Goal: Find specific page/section: Find specific page/section

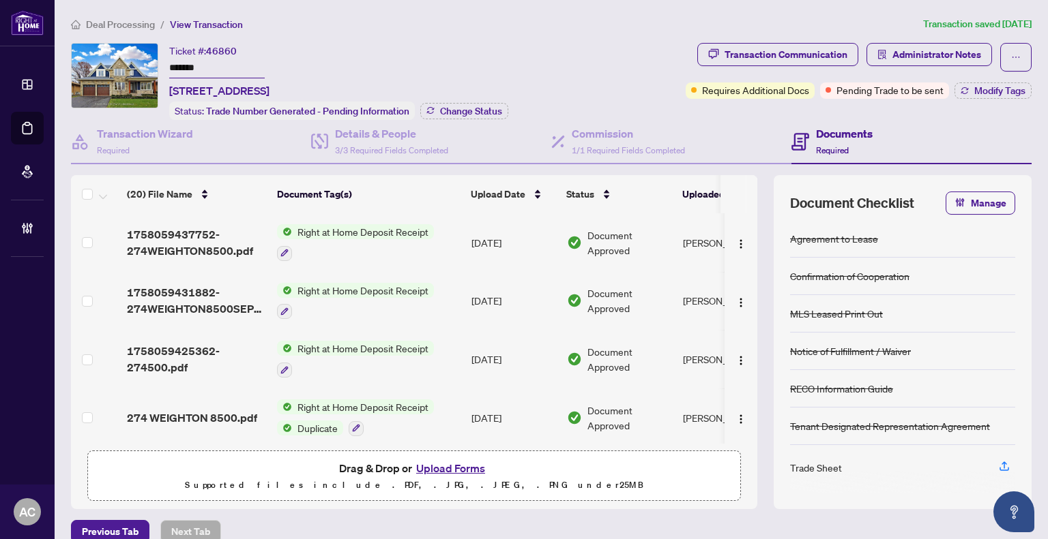
click at [134, 18] on span "Deal Processing" at bounding box center [120, 24] width 69 height 12
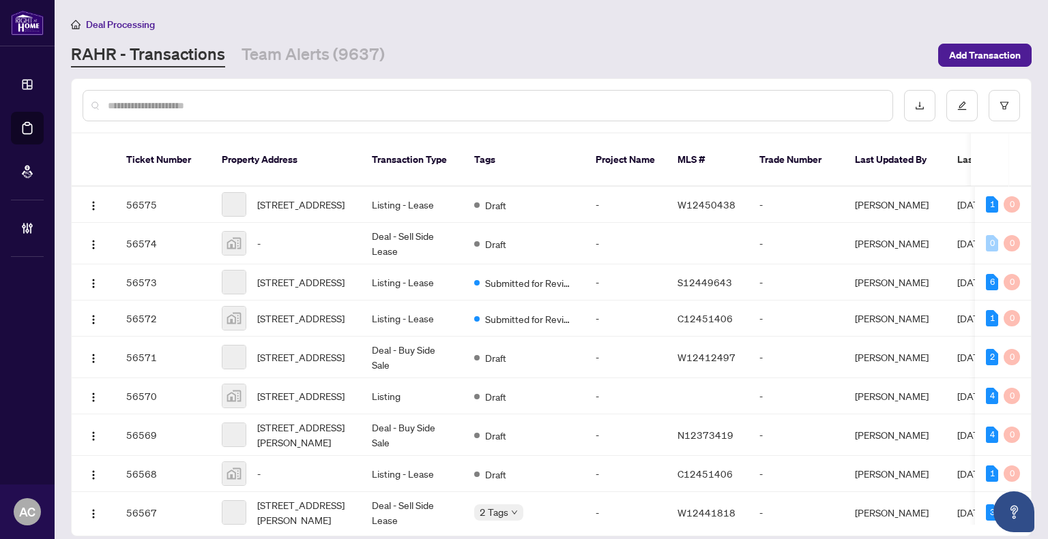
click at [230, 102] on input "text" at bounding box center [494, 105] width 773 height 15
paste input "*********"
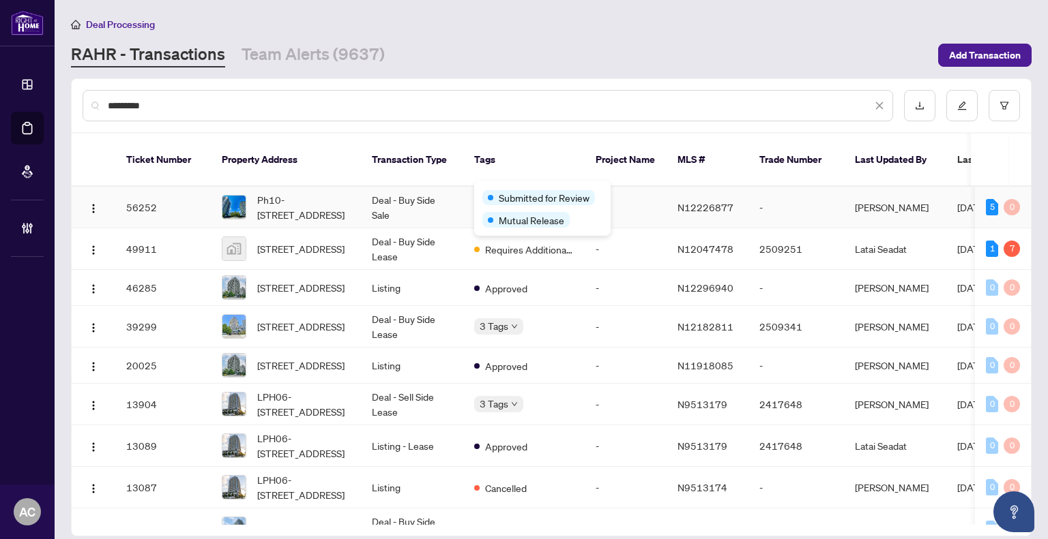
type input "*********"
click at [518, 193] on span "Submitted for Review" at bounding box center [544, 197] width 91 height 15
click at [376, 192] on td "Deal - Buy Side Sale" at bounding box center [412, 208] width 102 height 42
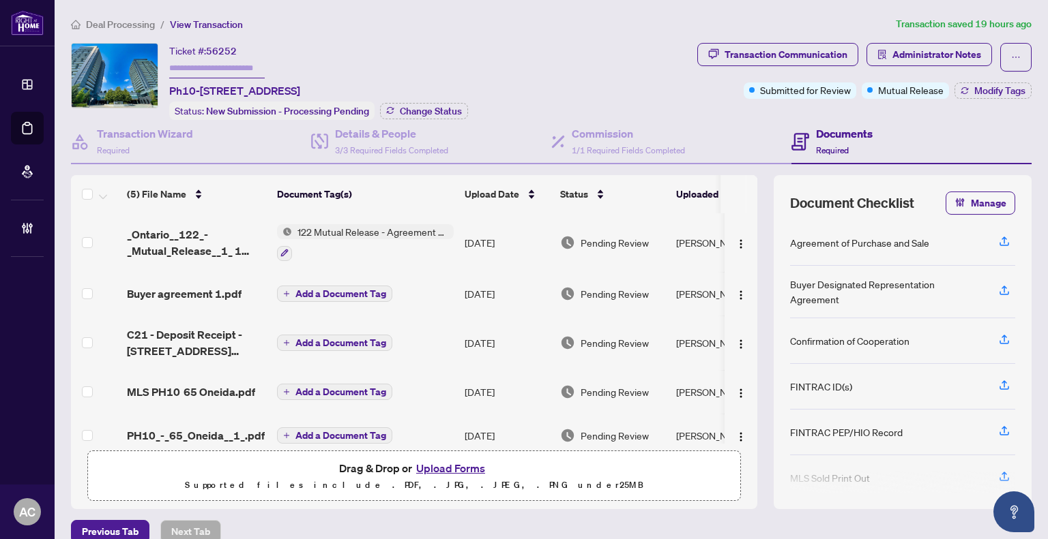
click at [371, 248] on div at bounding box center [365, 253] width 177 height 16
click at [477, 241] on td "[DATE]" at bounding box center [506, 242] width 95 height 59
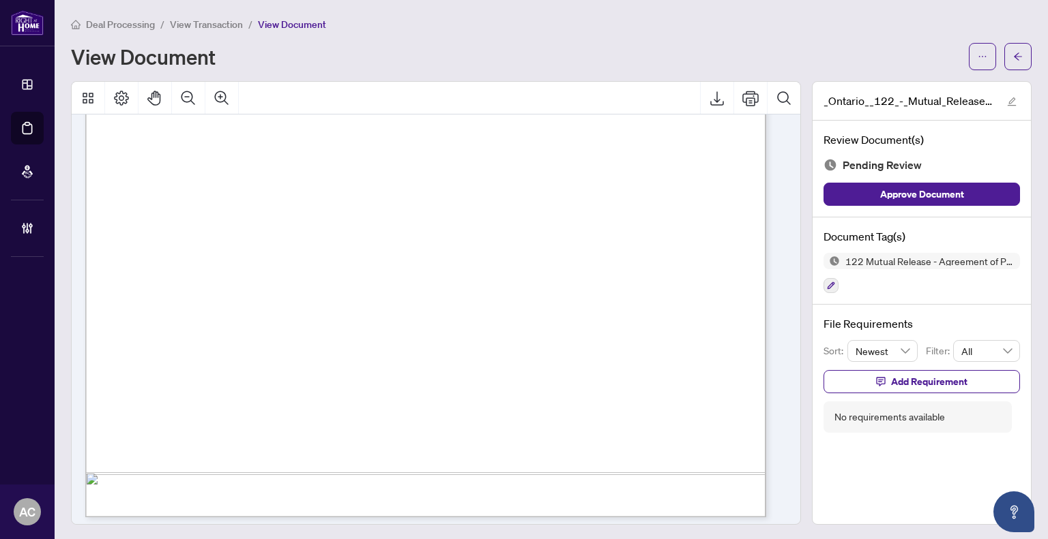
scroll to position [497, 0]
click at [192, 26] on span "View Transaction" at bounding box center [206, 24] width 73 height 12
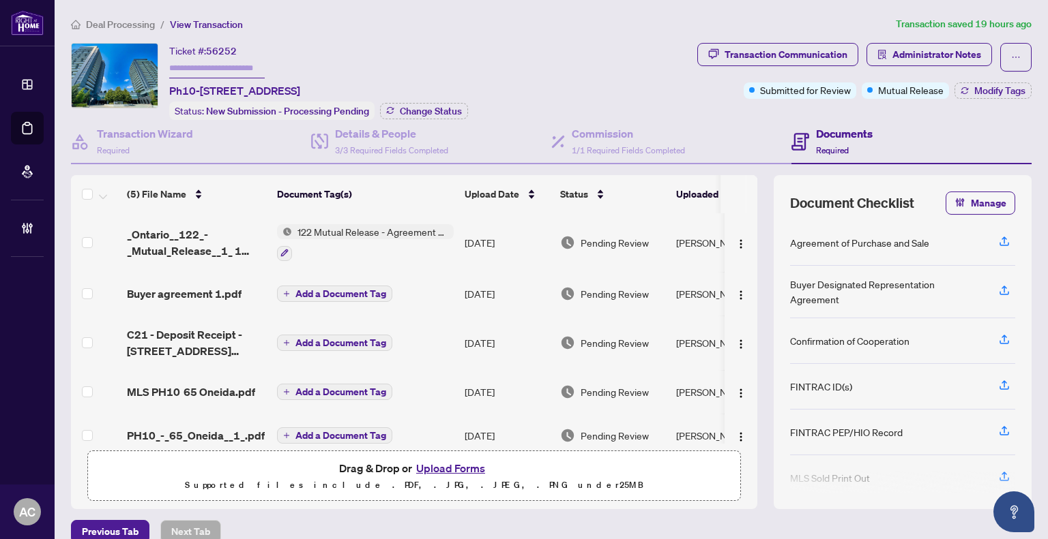
click at [356, 233] on span "122 Mutual Release - Agreement of Purchase and Sale" at bounding box center [373, 231] width 162 height 15
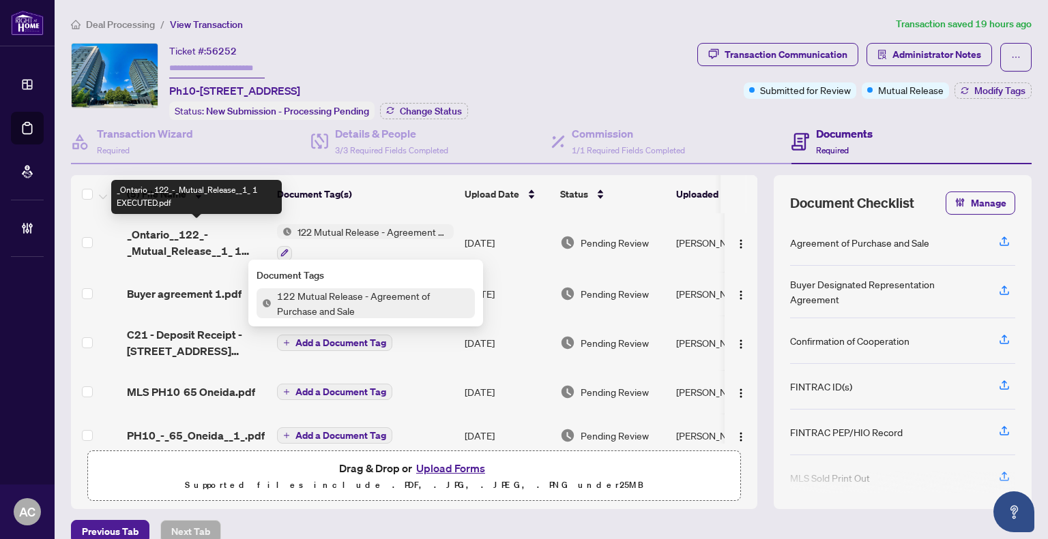
click at [178, 239] on span "_Ontario__122_-_Mutual_Release__1_ 1 EXECUTED.pdf" at bounding box center [196, 242] width 139 height 33
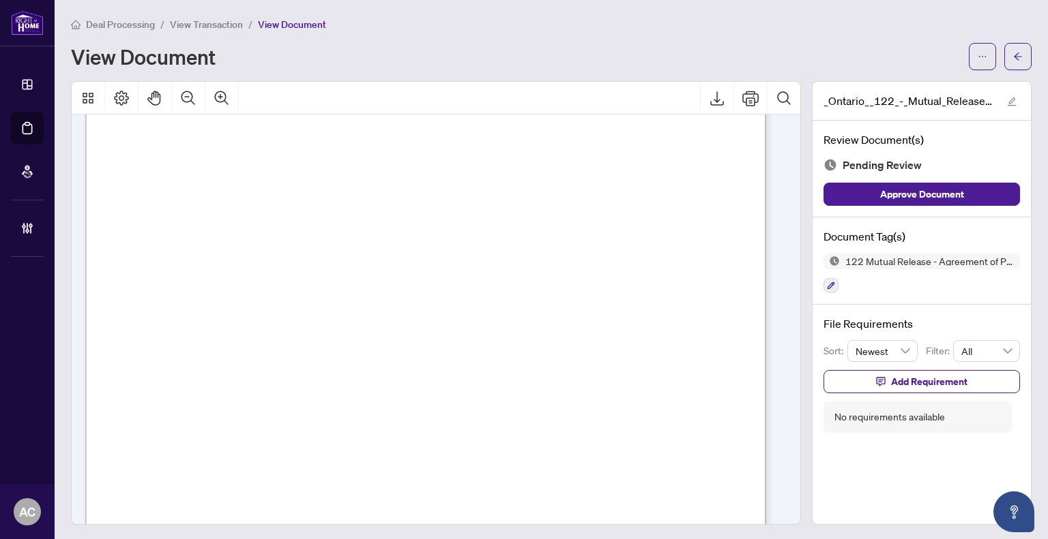
scroll to position [497, 0]
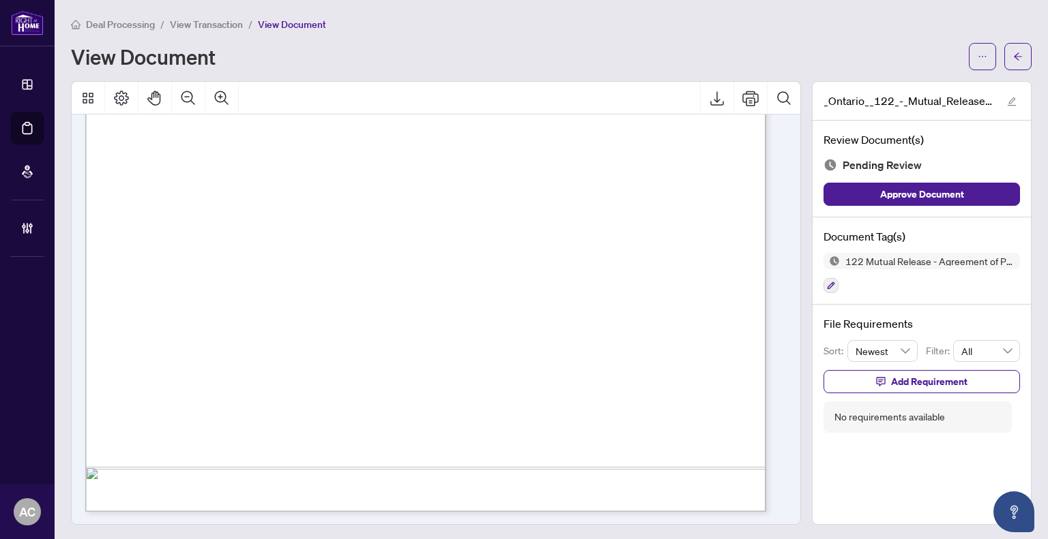
click at [198, 24] on span "View Transaction" at bounding box center [206, 24] width 73 height 12
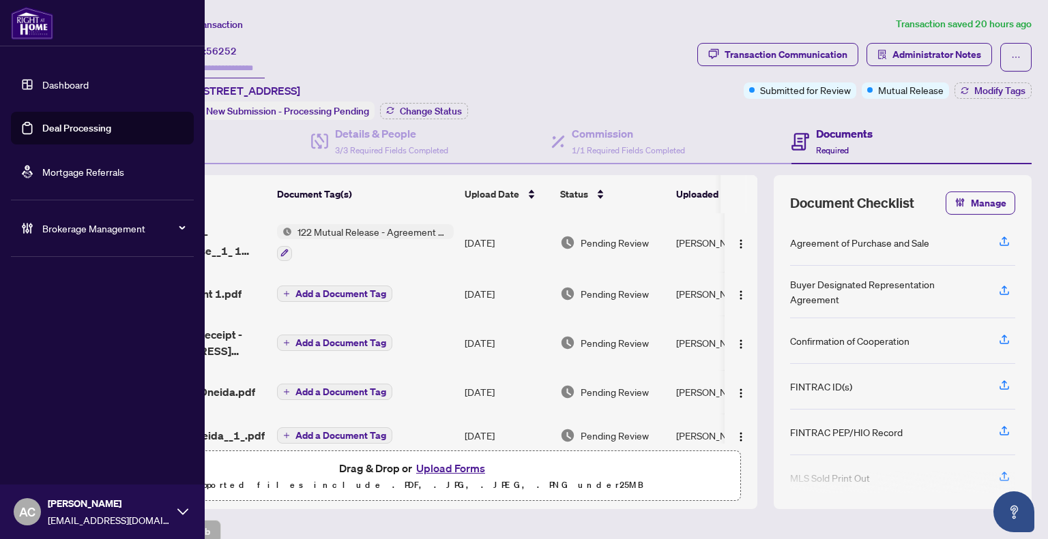
click at [44, 81] on link "Dashboard" at bounding box center [65, 84] width 46 height 12
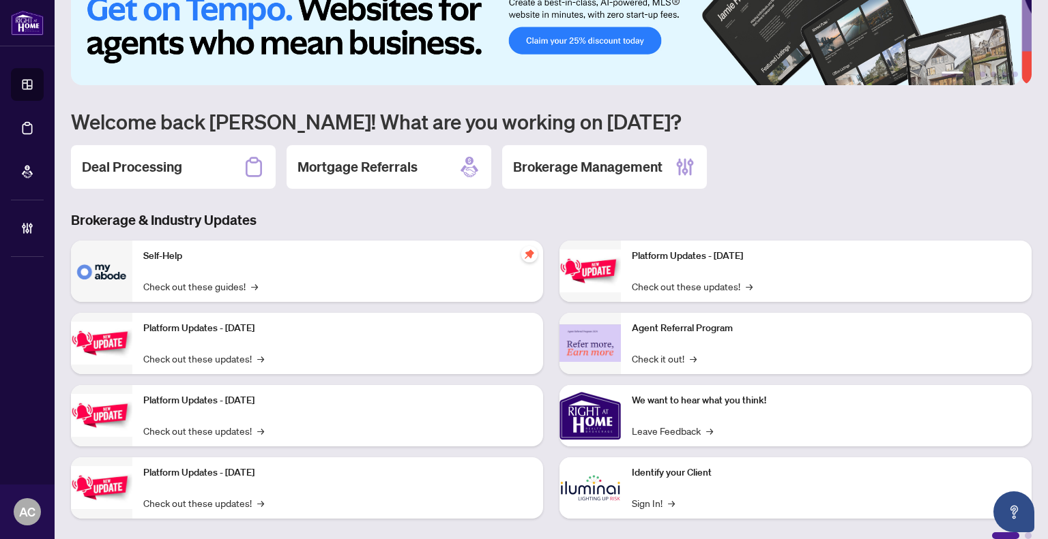
scroll to position [49, 0]
